Goal: Find contact information: Find contact information

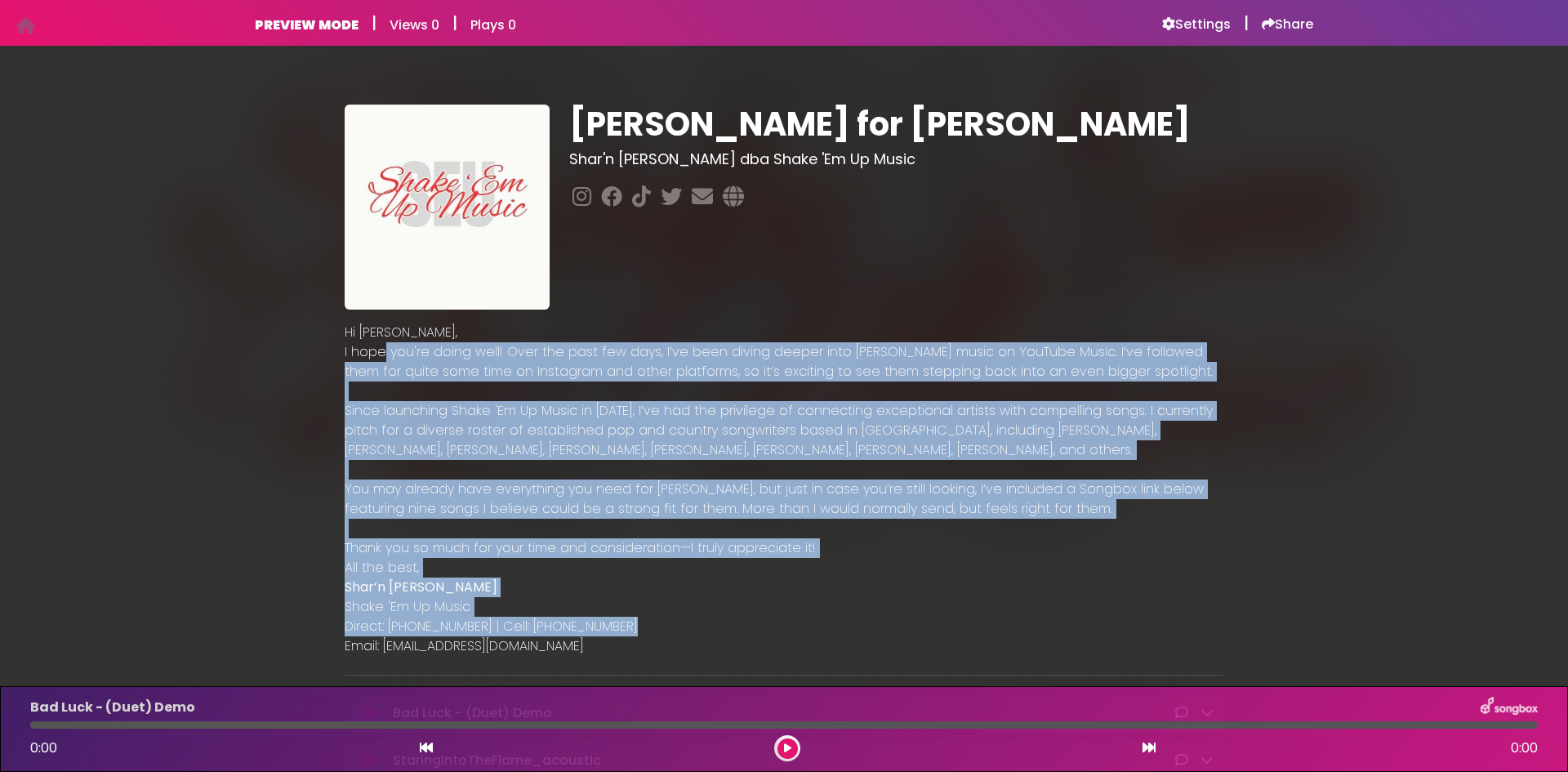
drag, startPoint x: 680, startPoint y: 631, endPoint x: 382, endPoint y: 356, distance: 405.5
click at [382, 356] on div "Hi [PERSON_NAME], I hope you're doing well! Over the past few days, I’ve been d…" at bounding box center [784, 489] width 879 height 333
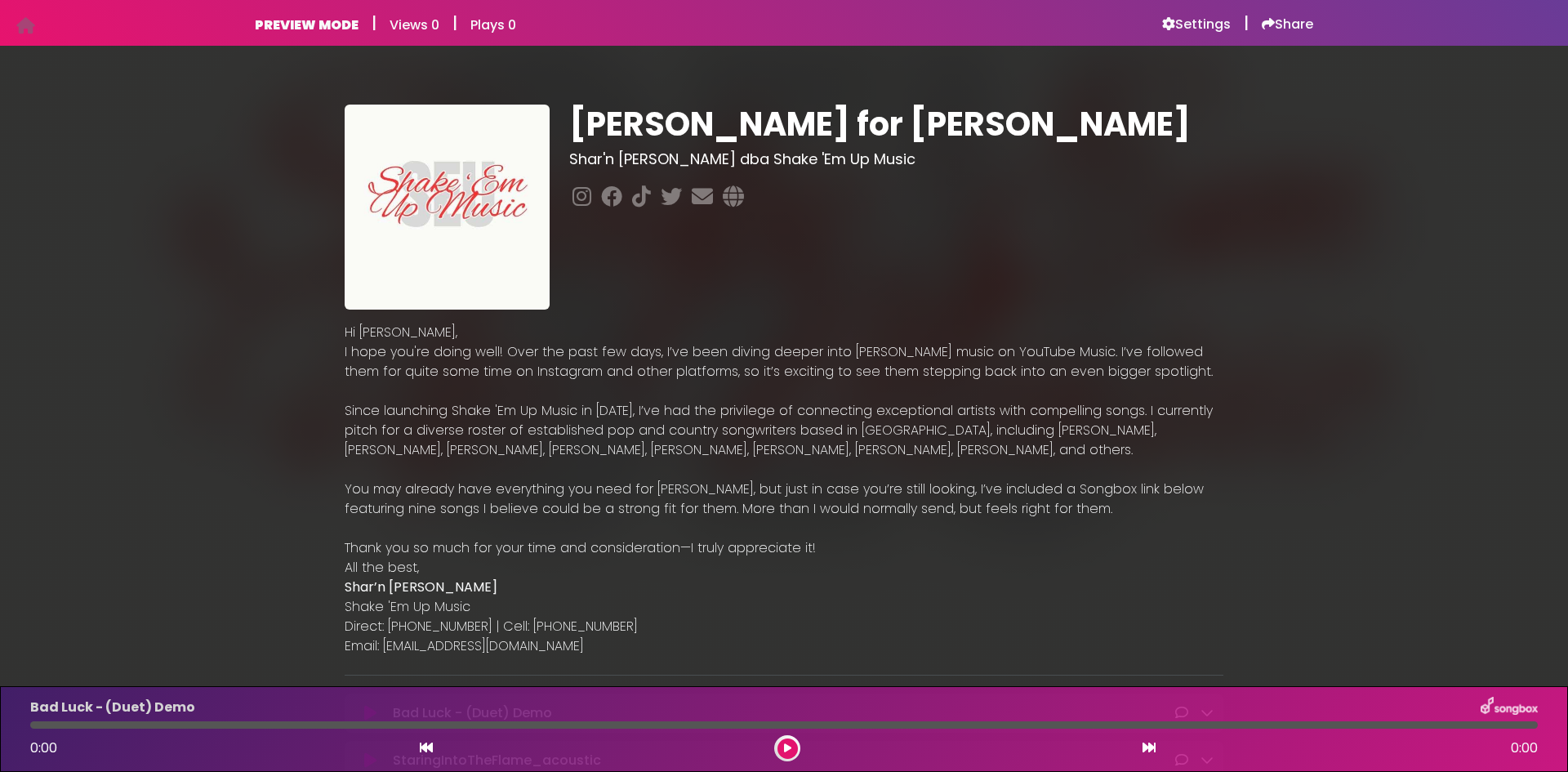
click at [656, 640] on p "Email: [EMAIL_ADDRESS][DOMAIN_NAME]" at bounding box center [784, 646] width 879 height 20
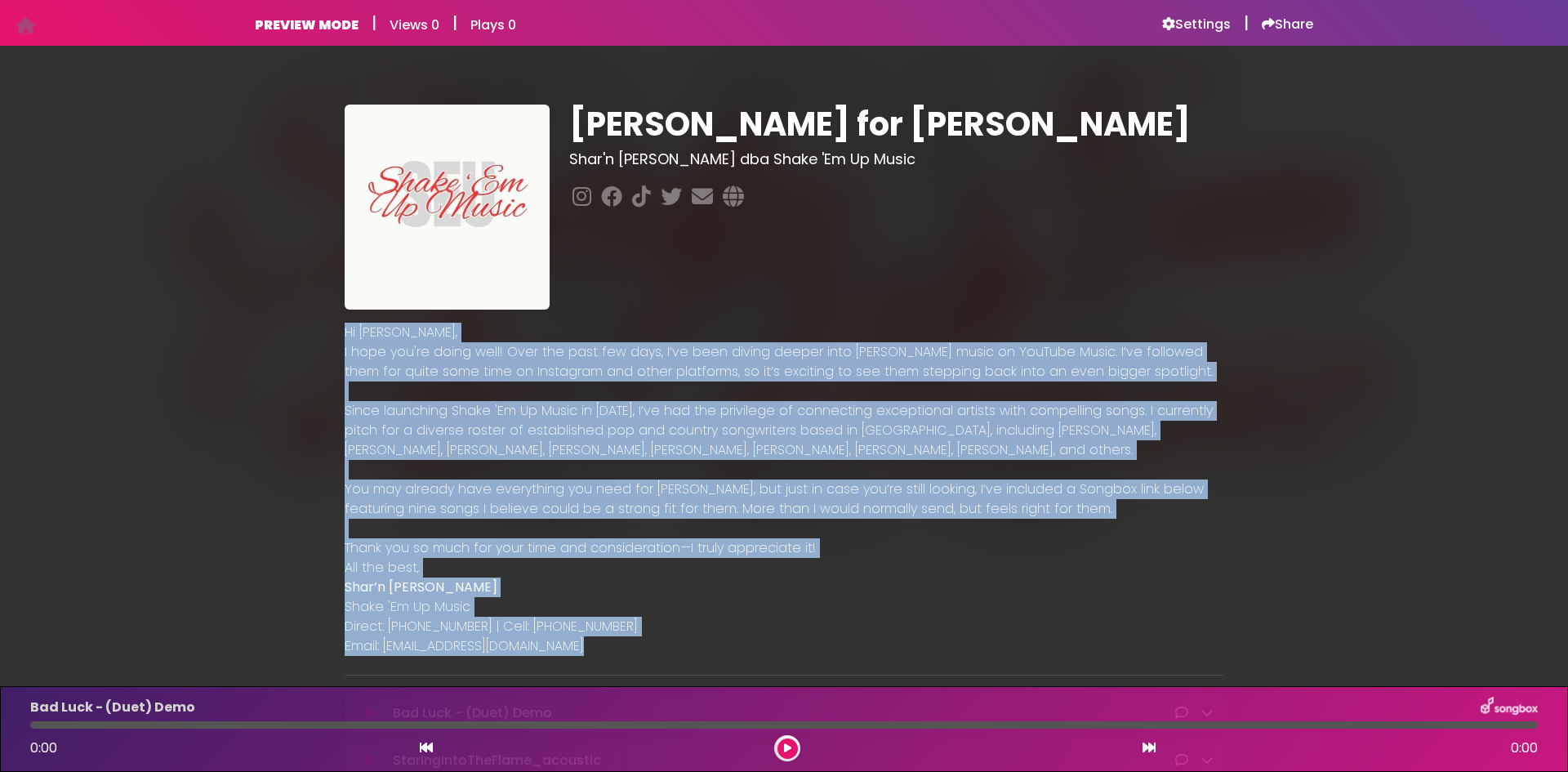
drag, startPoint x: 554, startPoint y: 658, endPoint x: 345, endPoint y: 334, distance: 385.6
click at [345, 334] on div "[PERSON_NAME] for [PERSON_NAME] Shar'n [PERSON_NAME] dba Shake 'Em Up Music Hi …" at bounding box center [784, 612] width 898 height 1016
copy div "Lo Ipsum, D sita con'ad elits doei! Temp inc utla etd magn, A’en admi veniam qu…"
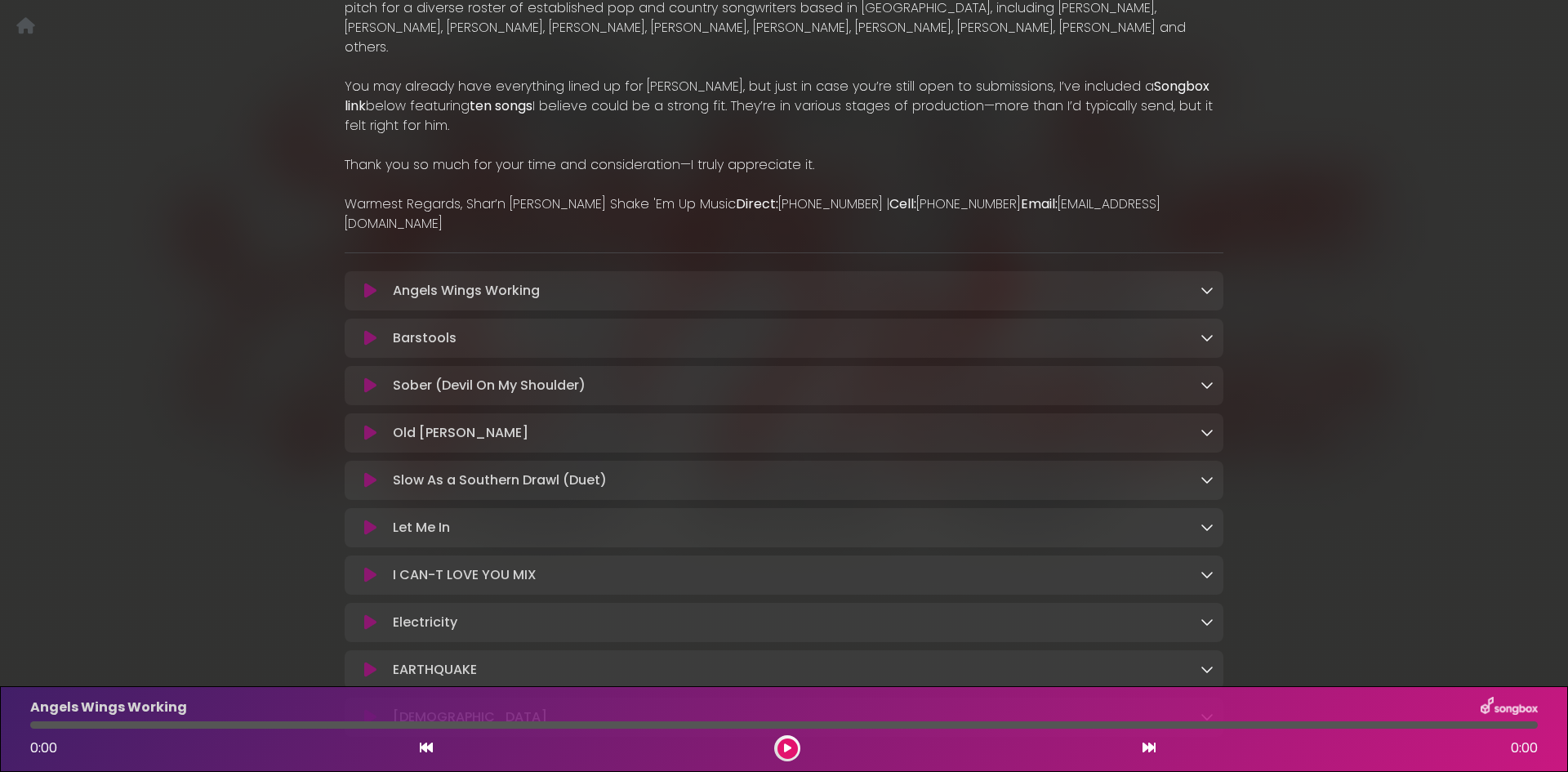
scroll to position [490, 0]
